Goal: Task Accomplishment & Management: Manage account settings

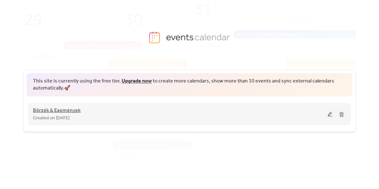
click at [48, 111] on span "Börzék & Események" at bounding box center [57, 111] width 48 height 8
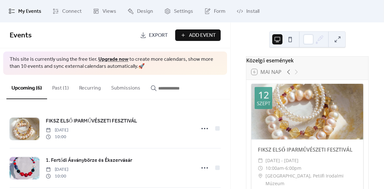
click at [55, 87] on button "Past (1)" at bounding box center [60, 87] width 27 height 24
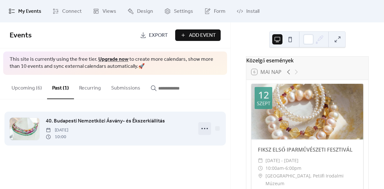
click at [202, 130] on icon at bounding box center [204, 129] width 10 height 10
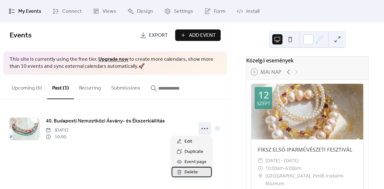
click at [192, 169] on span "Delete" at bounding box center [190, 173] width 13 height 8
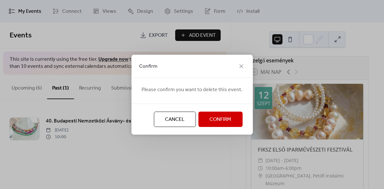
click at [210, 124] on button "Confirm" at bounding box center [220, 119] width 44 height 15
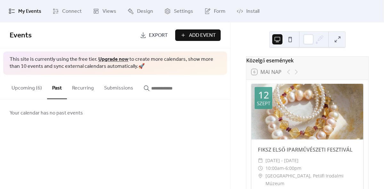
click at [17, 87] on button "Upcoming (6)" at bounding box center [26, 87] width 41 height 24
